Goal: Task Accomplishment & Management: Use online tool/utility

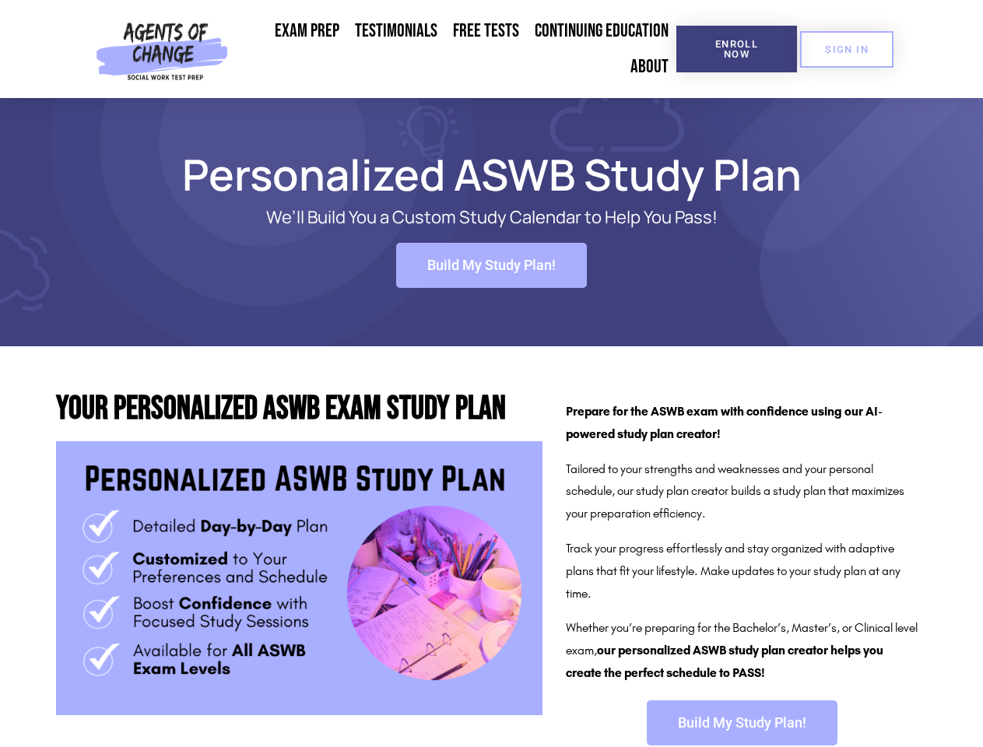
click at [737, 49] on span "Enroll Now" at bounding box center [736, 49] width 71 height 20
click at [847, 49] on span "SIGN IN" at bounding box center [847, 49] width 44 height 10
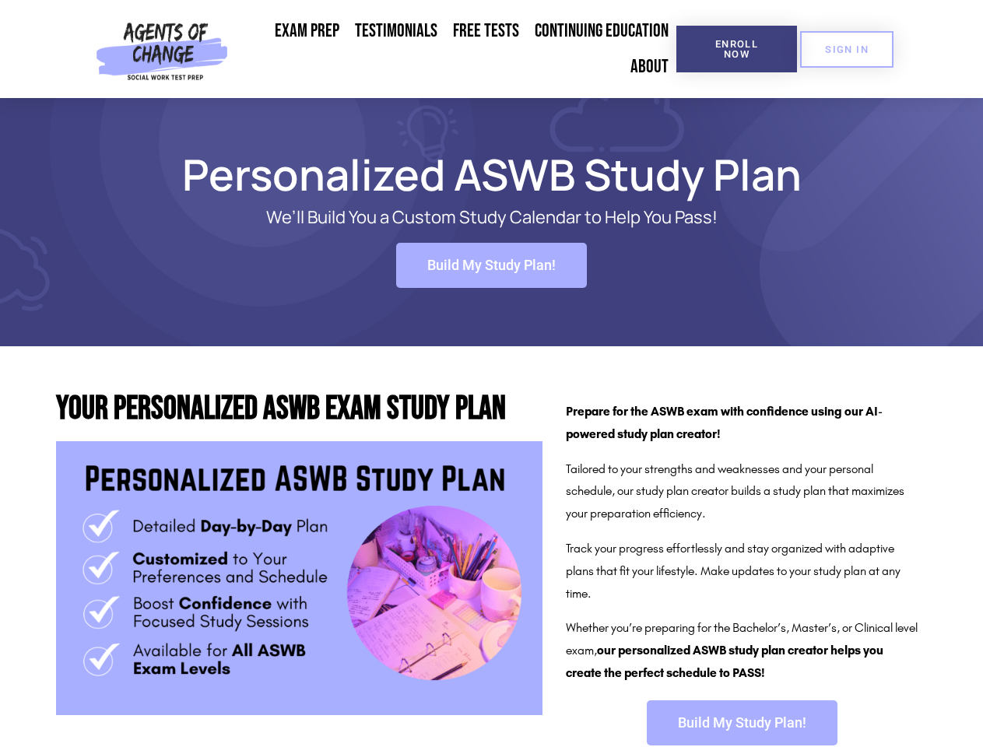
click at [491, 265] on span "Build My Study Plan!" at bounding box center [491, 265] width 128 height 14
click at [742, 723] on span "Build My Study Plan!" at bounding box center [742, 723] width 128 height 14
